Goal: Transaction & Acquisition: Purchase product/service

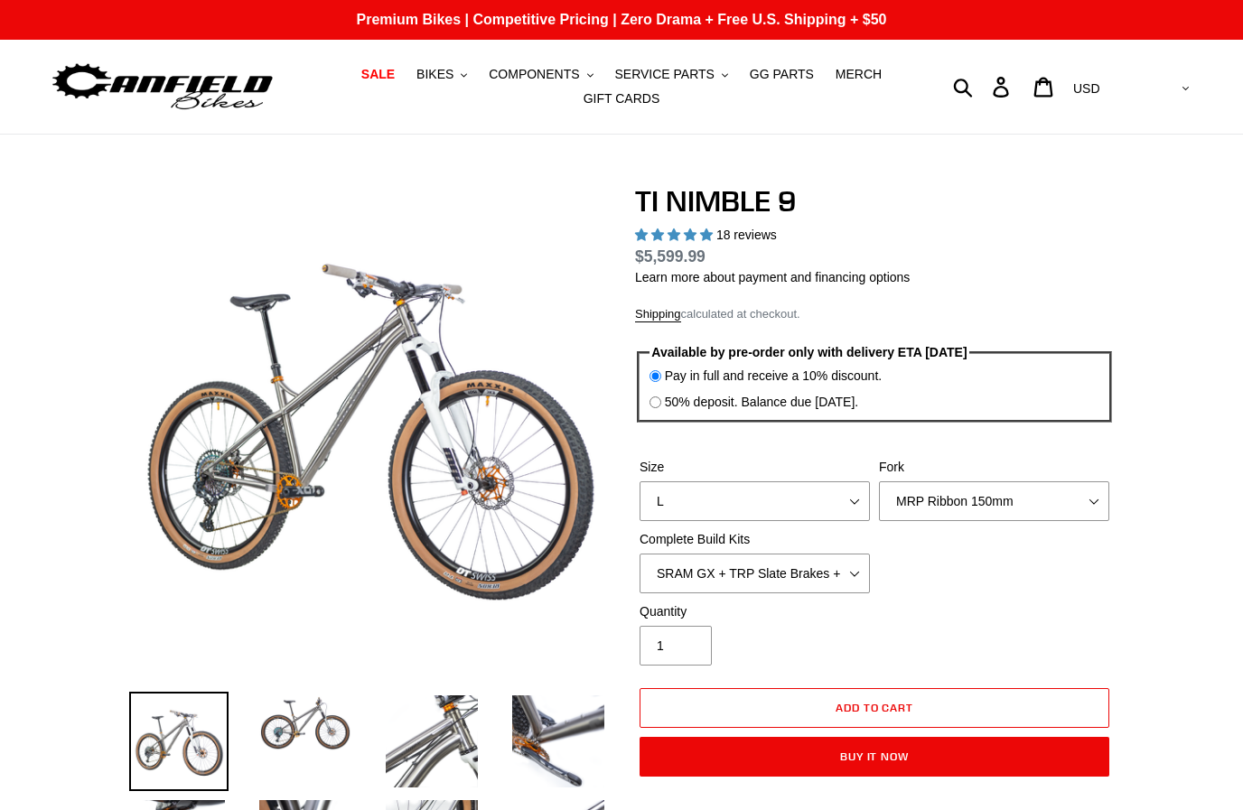
select select "highest-rating"
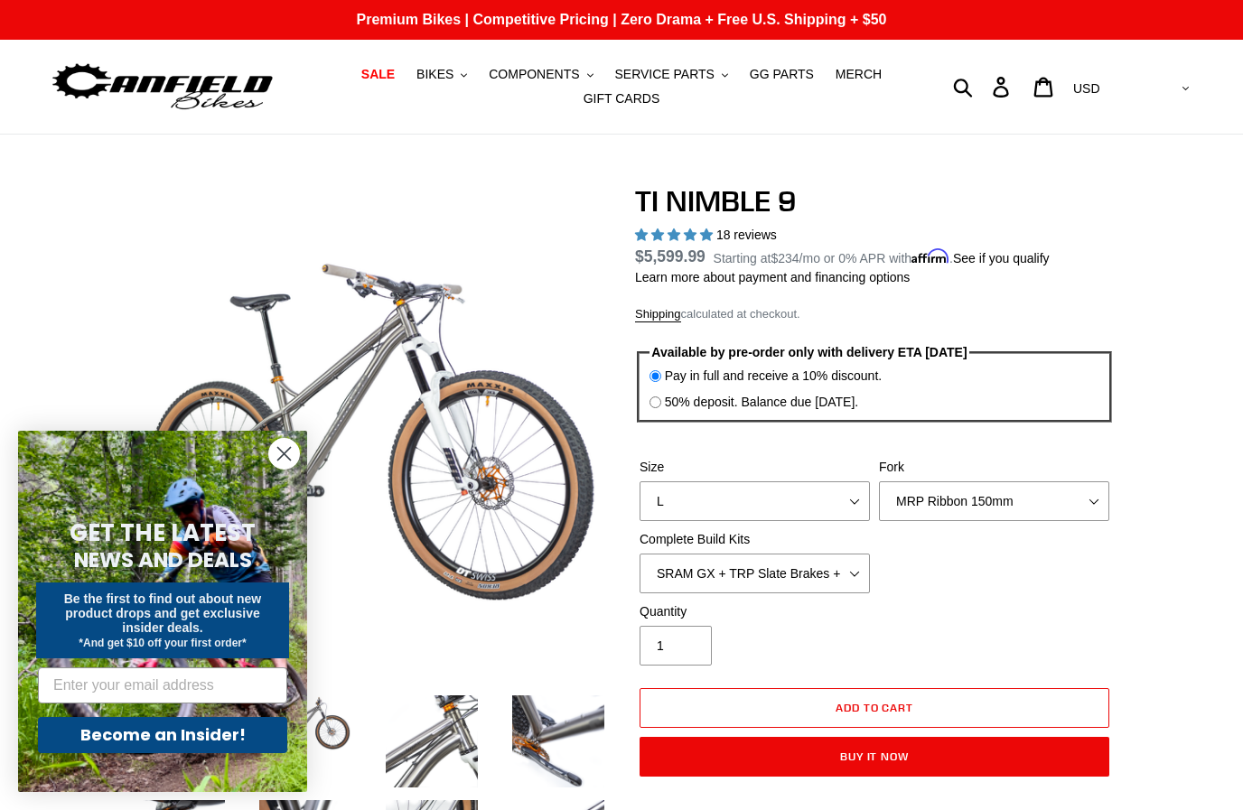
click at [285, 449] on circle "Close dialog" at bounding box center [284, 454] width 30 height 30
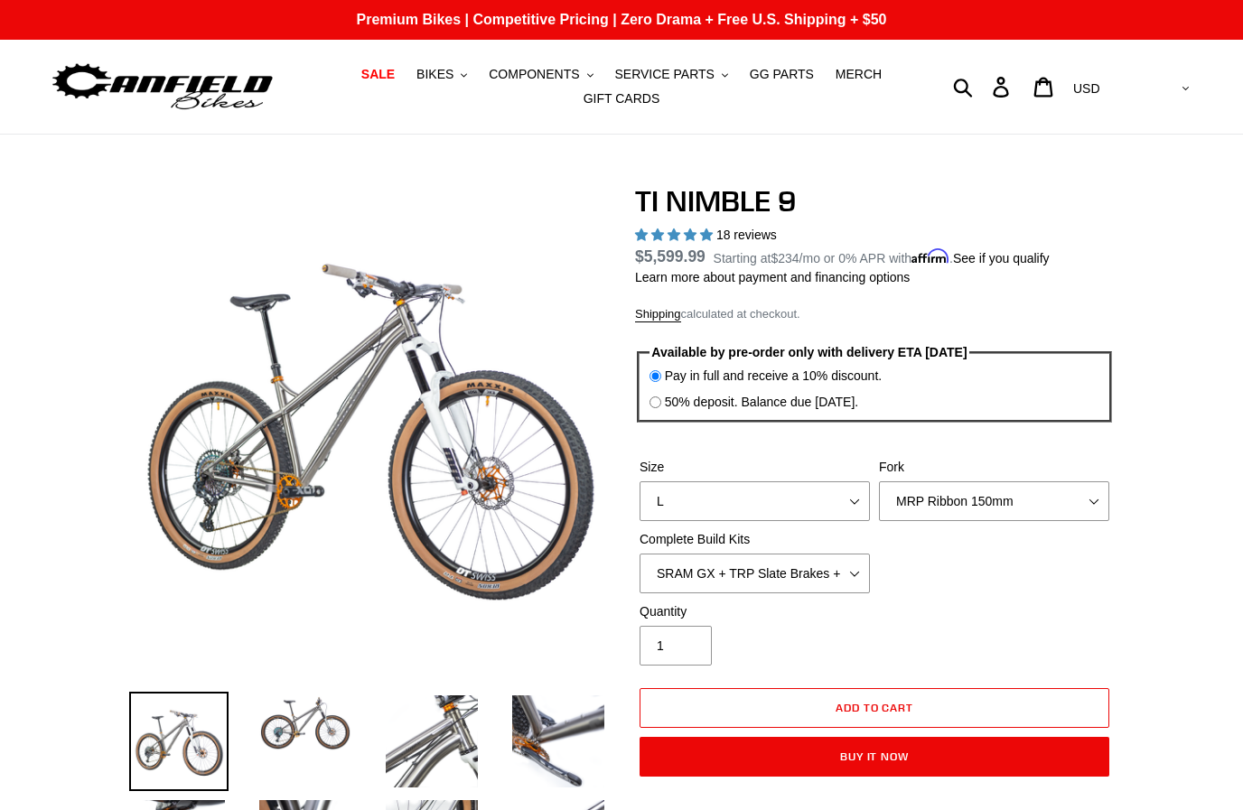
click at [304, 726] on img at bounding box center [305, 723] width 99 height 63
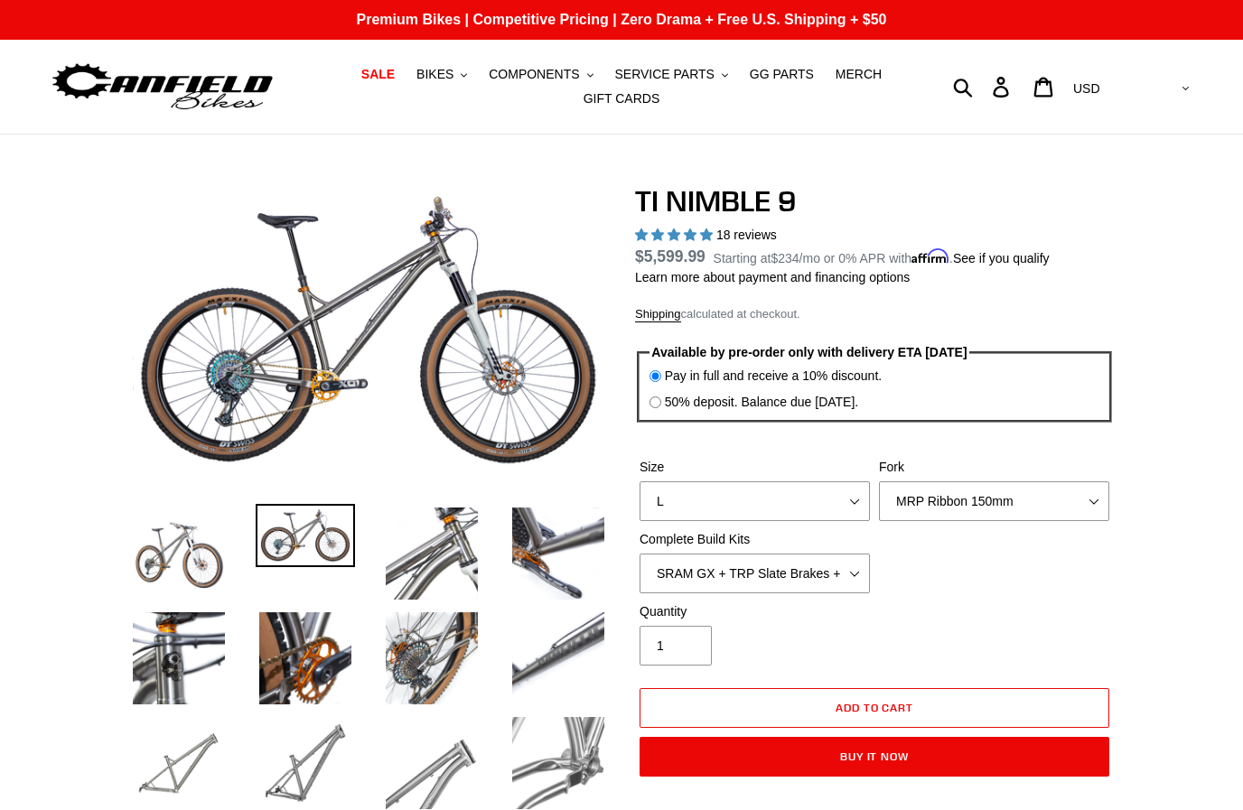
click at [435, 565] on img at bounding box center [431, 553] width 99 height 99
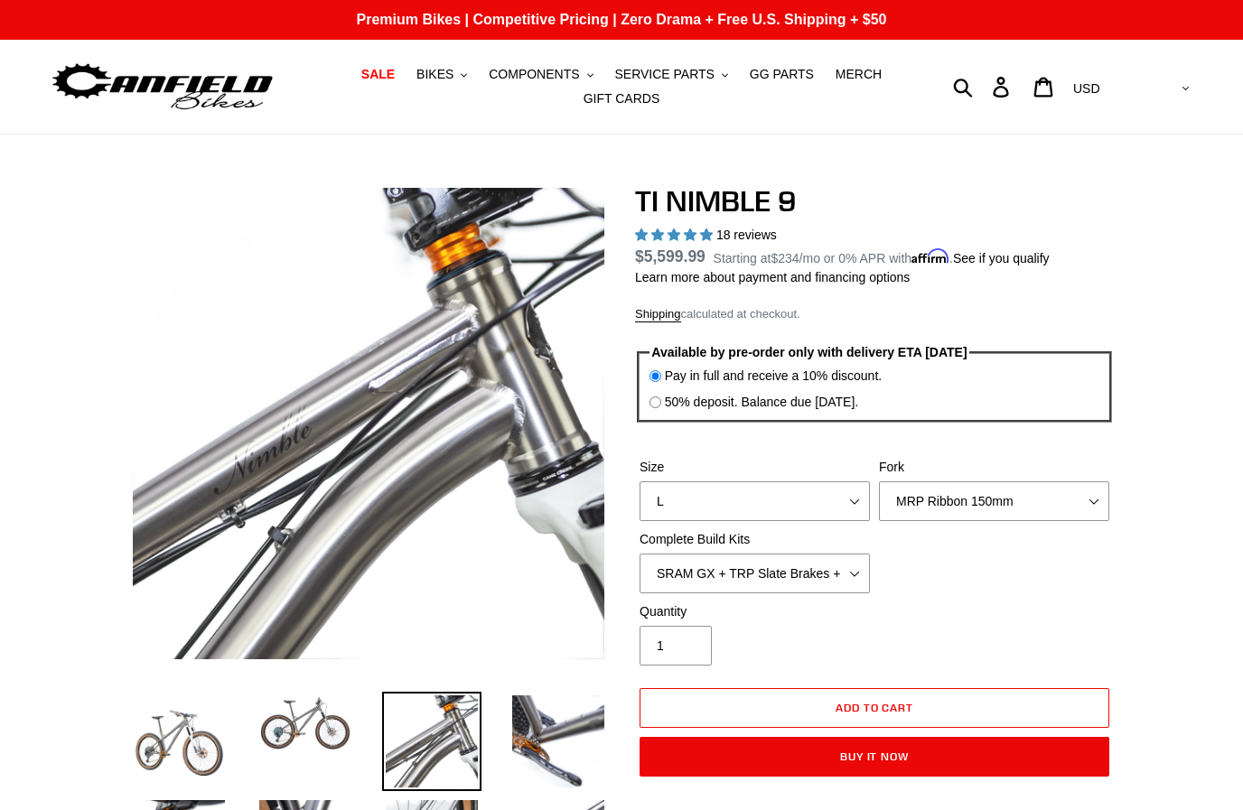
click at [546, 721] on img at bounding box center [558, 741] width 99 height 99
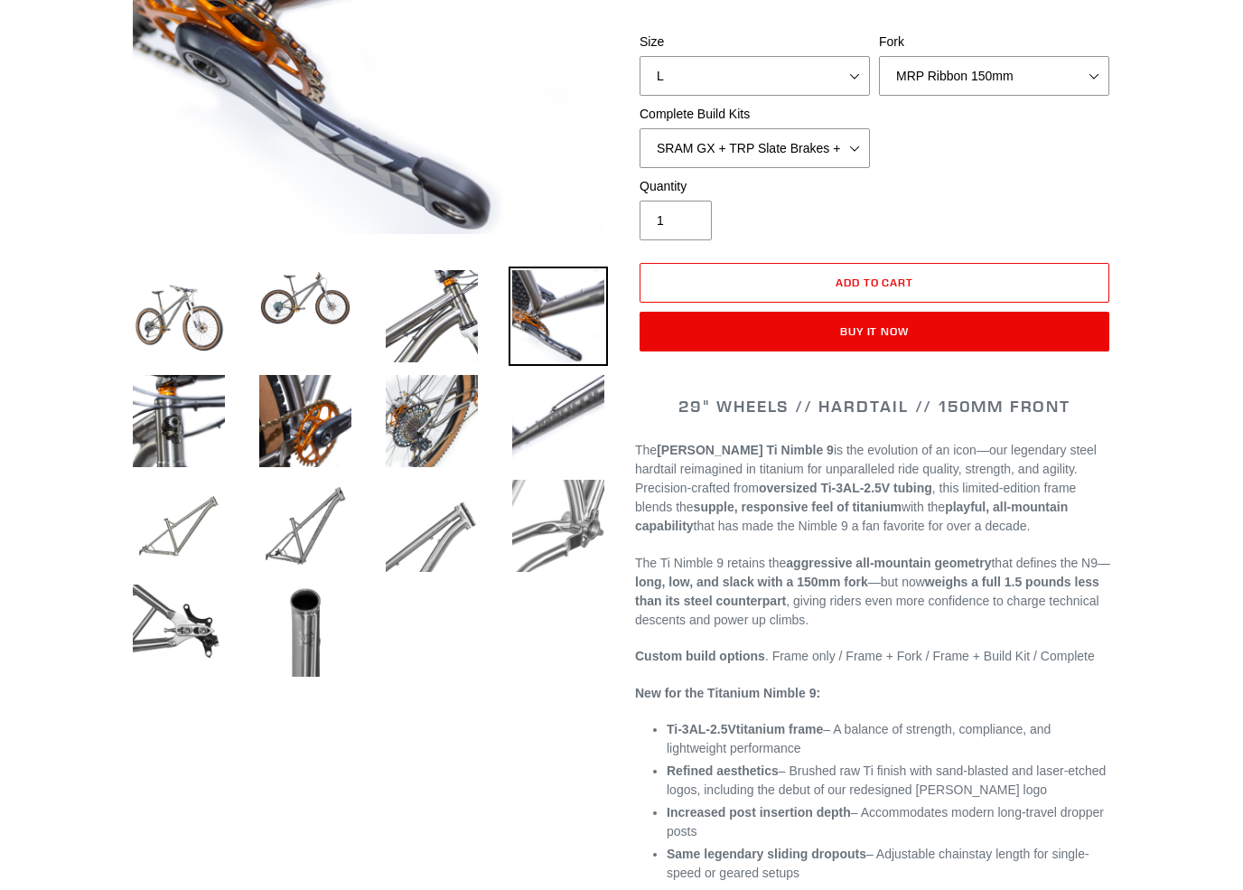
scroll to position [425, 0]
click at [174, 437] on img at bounding box center [178, 420] width 99 height 99
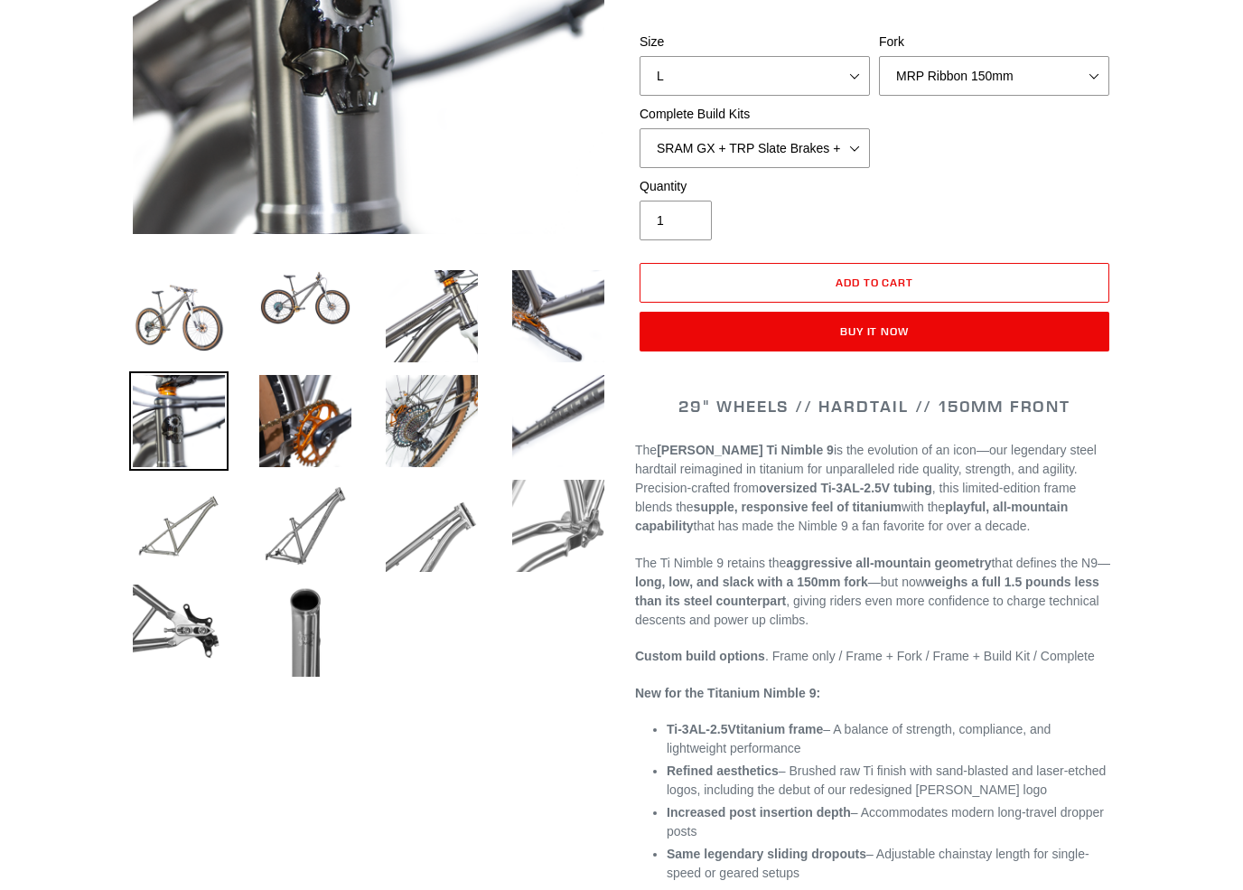
click at [308, 442] on img at bounding box center [305, 420] width 99 height 99
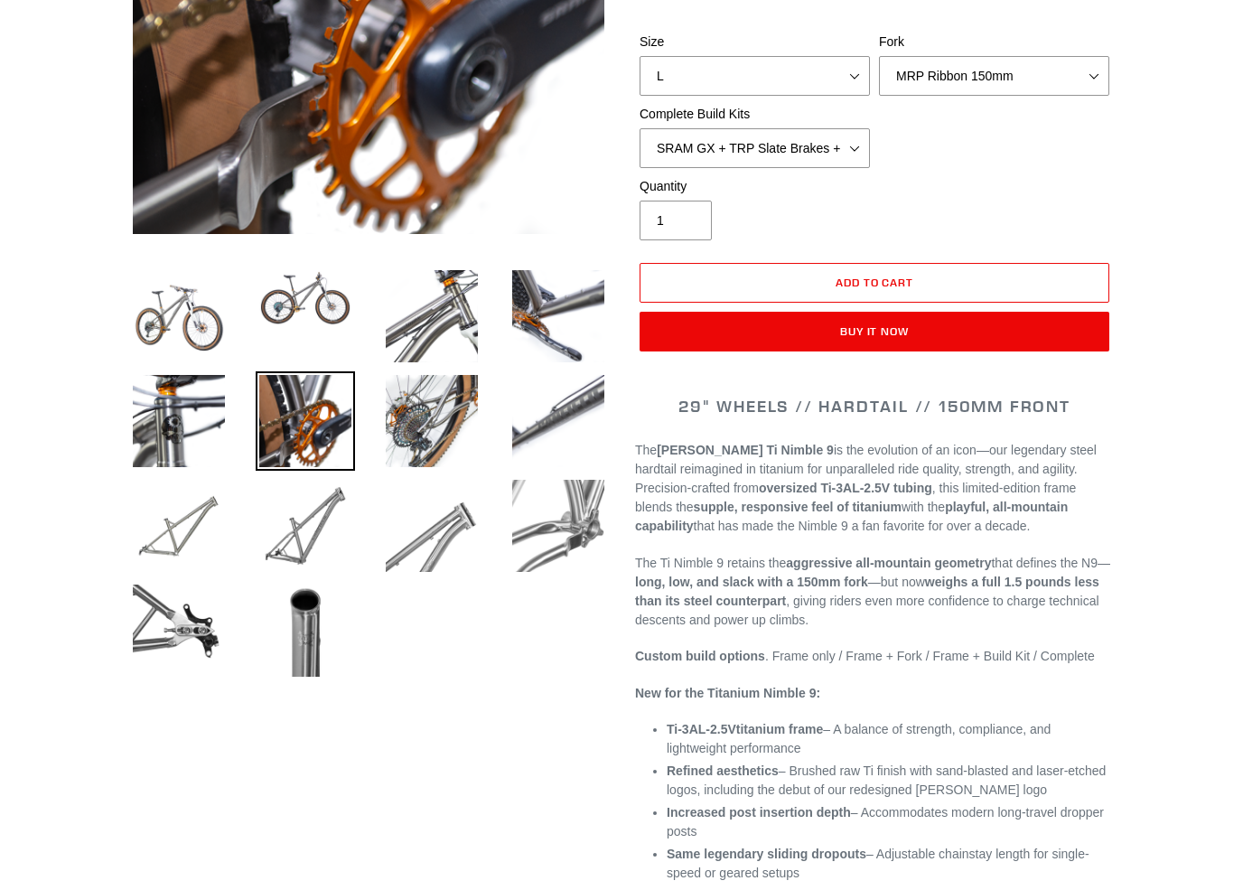
click at [431, 446] on img at bounding box center [431, 420] width 99 height 99
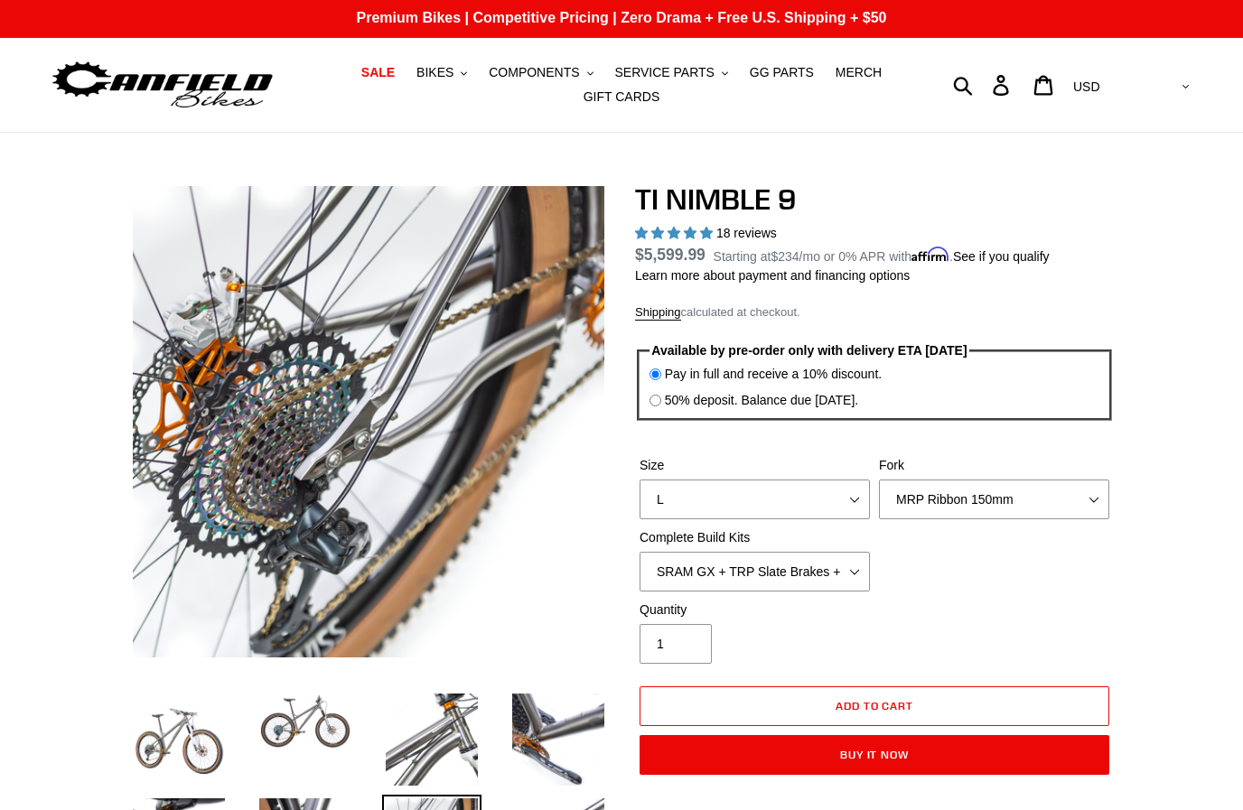
scroll to position [0, 0]
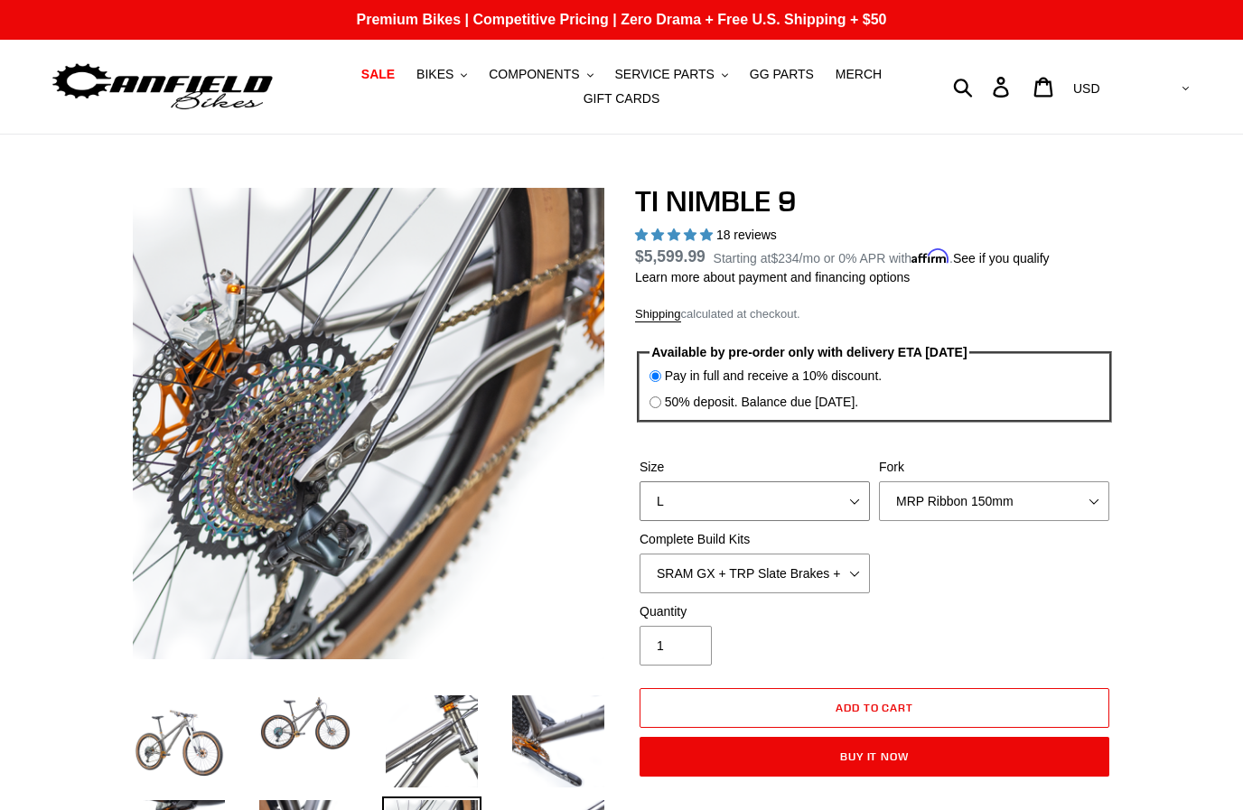
click at [852, 491] on select "S M L XL / XXL (Specify at checkout)" at bounding box center [755, 501] width 230 height 40
click at [1055, 496] on select "MRP Ribbon 150mm RockShox Lyrik 150mm Fox Factory 36 150mm Cane Creek Helm 150m…" at bounding box center [994, 501] width 230 height 40
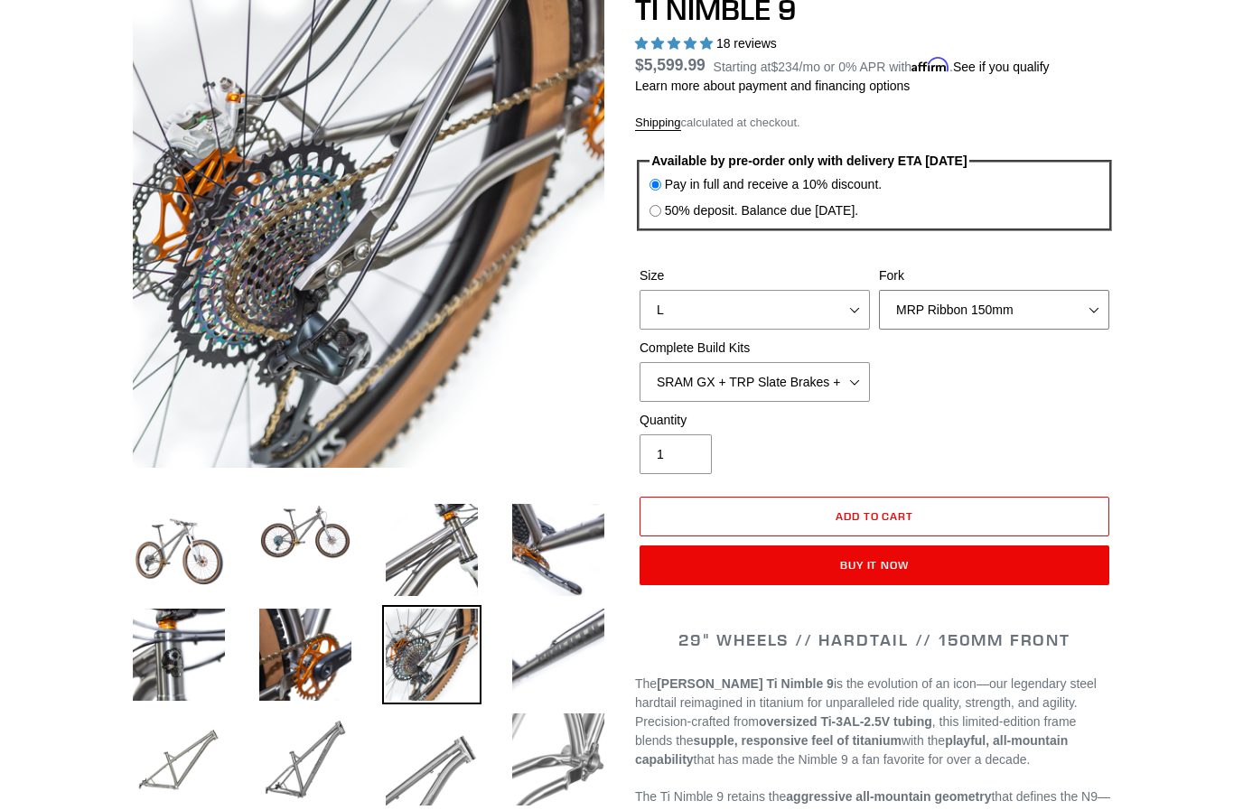
scroll to position [198, 0]
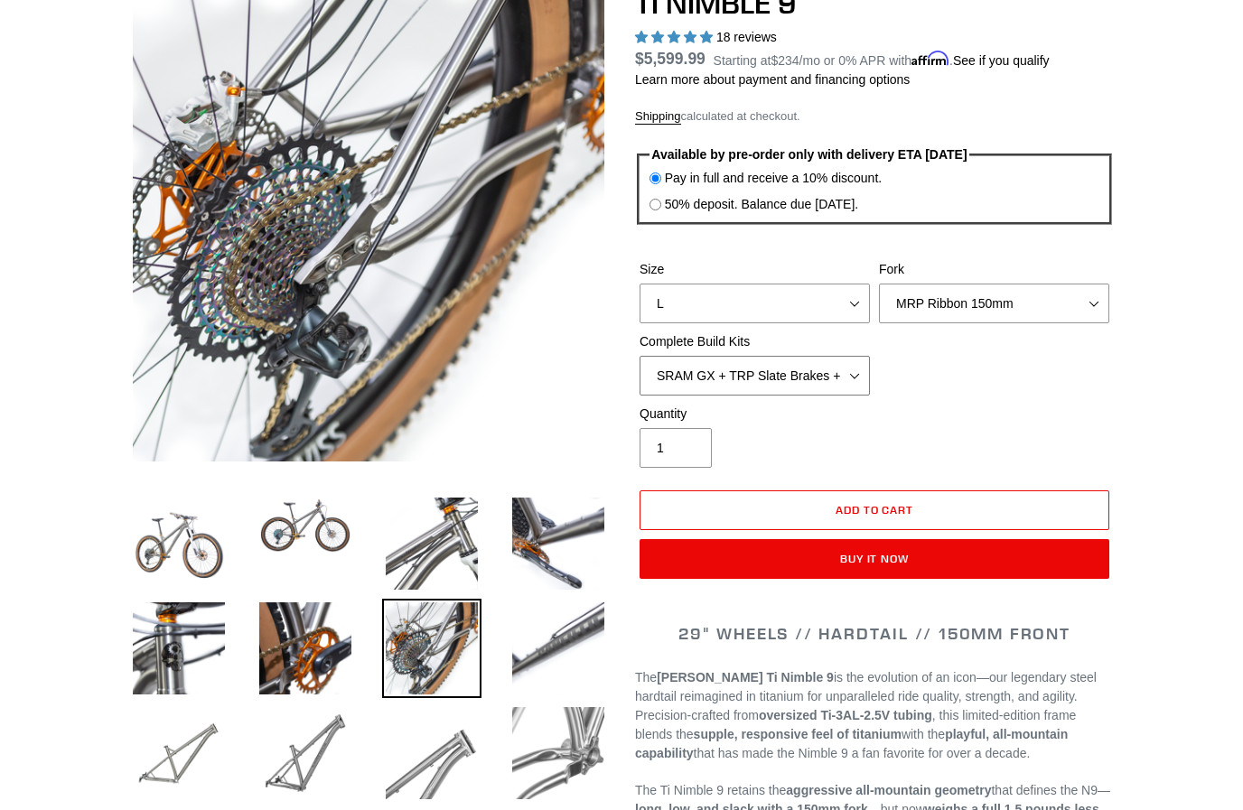
click at [853, 369] on select "SRAM GX + TRP Slate Brakes + Rotors + e13 LG-1 Wheels SHIMANO XT + SHIMANO brak…" at bounding box center [755, 376] width 230 height 40
select select "SHIMANO XT + SHIMANO brakes + Rotors + e13 LG-1 Wheels"
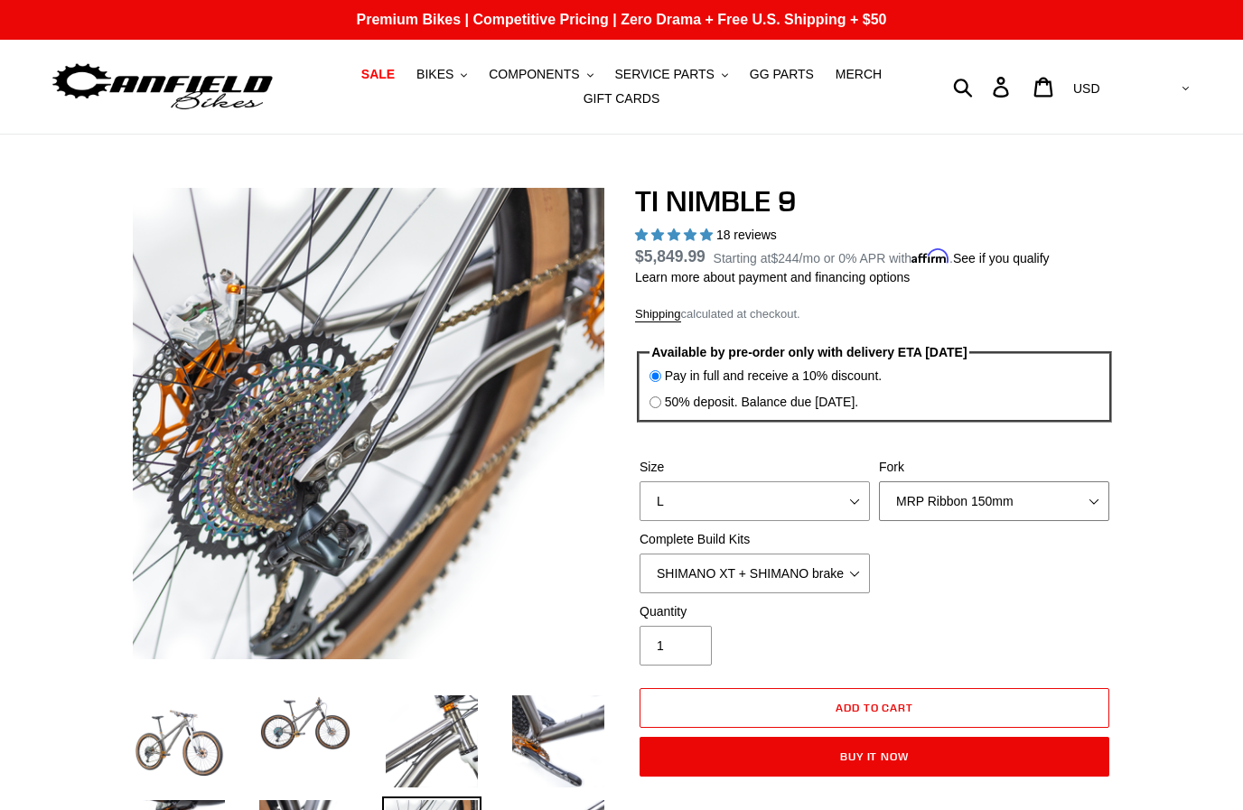
click at [1054, 492] on select "MRP Ribbon 150mm RockShox Lyrik 150mm Fox Factory 36 150mm Cane Creek Helm 150m…" at bounding box center [994, 501] width 230 height 40
select select "Fox Factory 36 150mm"
click at [977, 608] on div "Quantity 1" at bounding box center [874, 638] width 479 height 72
click at [437, 76] on span "BIKES" at bounding box center [434, 74] width 37 height 15
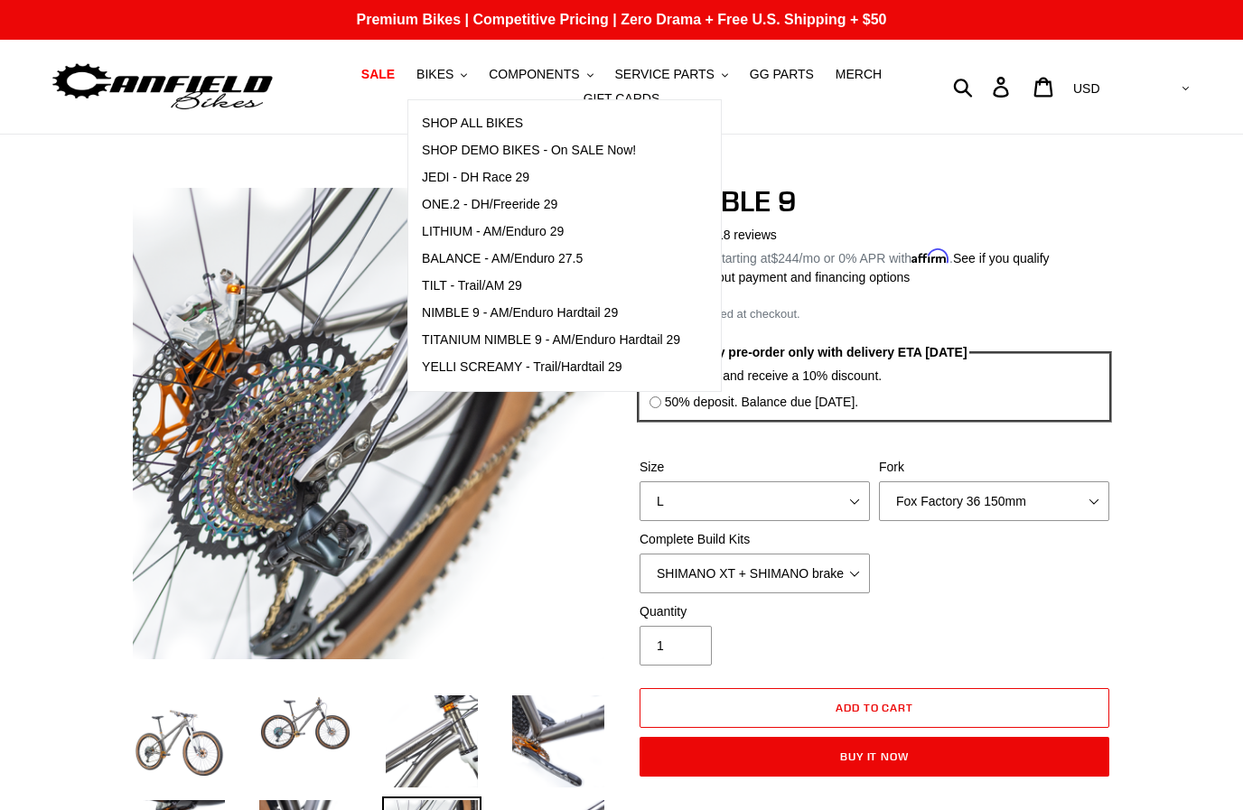
click at [598, 363] on span "YELLI SCREAMY - Trail/Hardtail 29" at bounding box center [522, 367] width 201 height 15
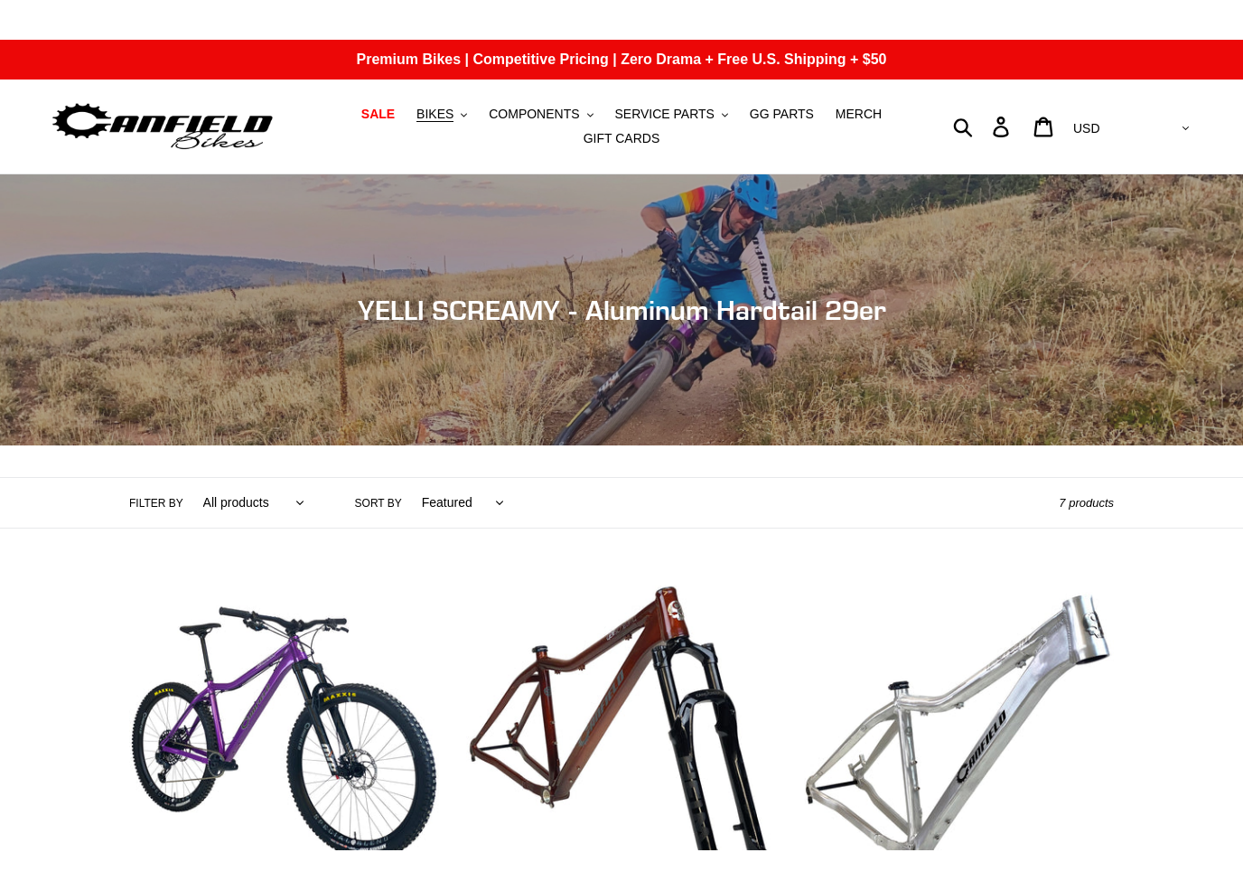
scroll to position [42, 0]
